Goal: Task Accomplishment & Management: Use online tool/utility

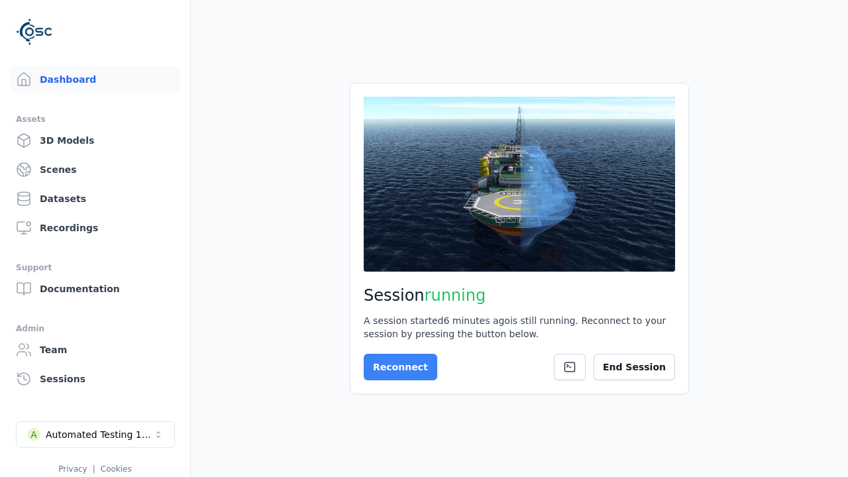
click at [406, 361] on button "Reconnect" at bounding box center [401, 367] width 74 height 27
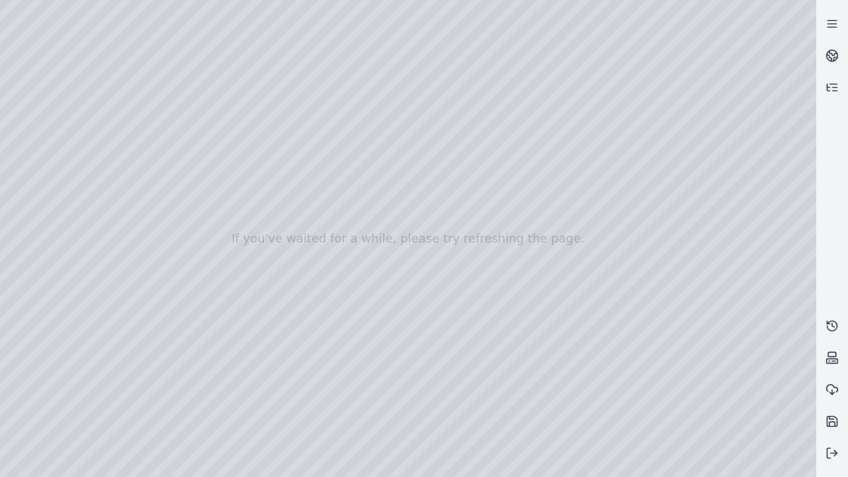
click at [3, 3] on div at bounding box center [408, 238] width 817 height 477
click at [74, 121] on div at bounding box center [408, 238] width 817 height 477
click at [23, 139] on div at bounding box center [408, 238] width 817 height 477
click at [146, 28] on div at bounding box center [408, 238] width 817 height 477
click at [101, 62] on div at bounding box center [408, 238] width 817 height 477
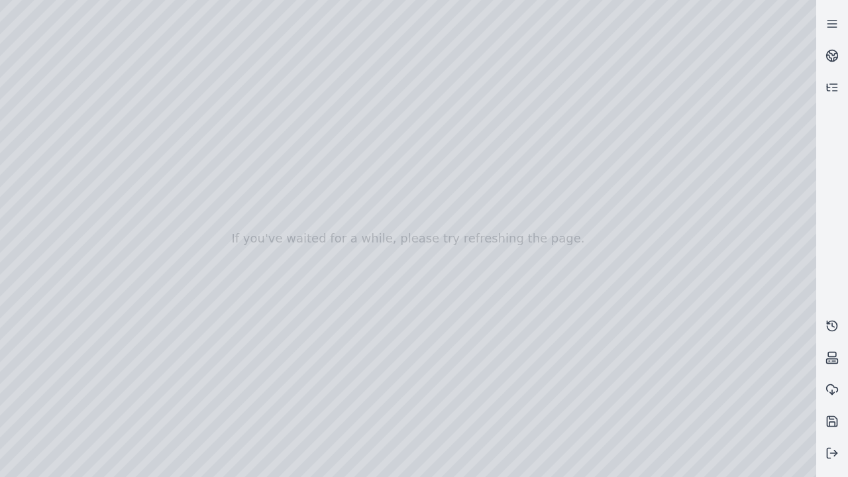
click at [613, 466] on div at bounding box center [408, 238] width 817 height 477
